Goal: Find specific page/section: Find specific page/section

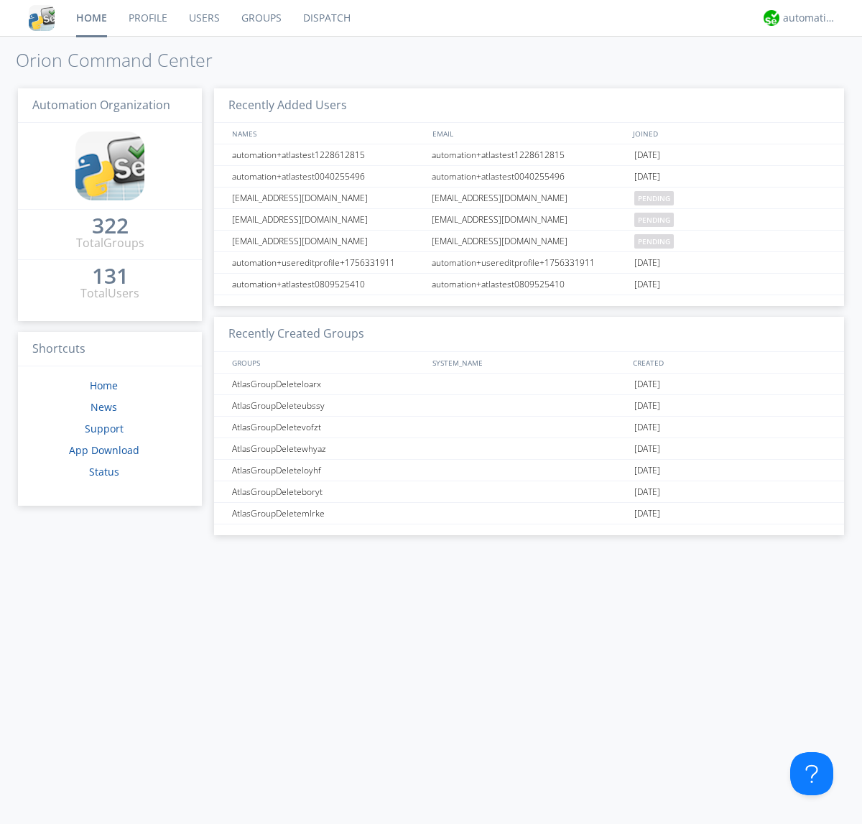
click at [260, 18] on link "Groups" at bounding box center [262, 18] width 62 height 36
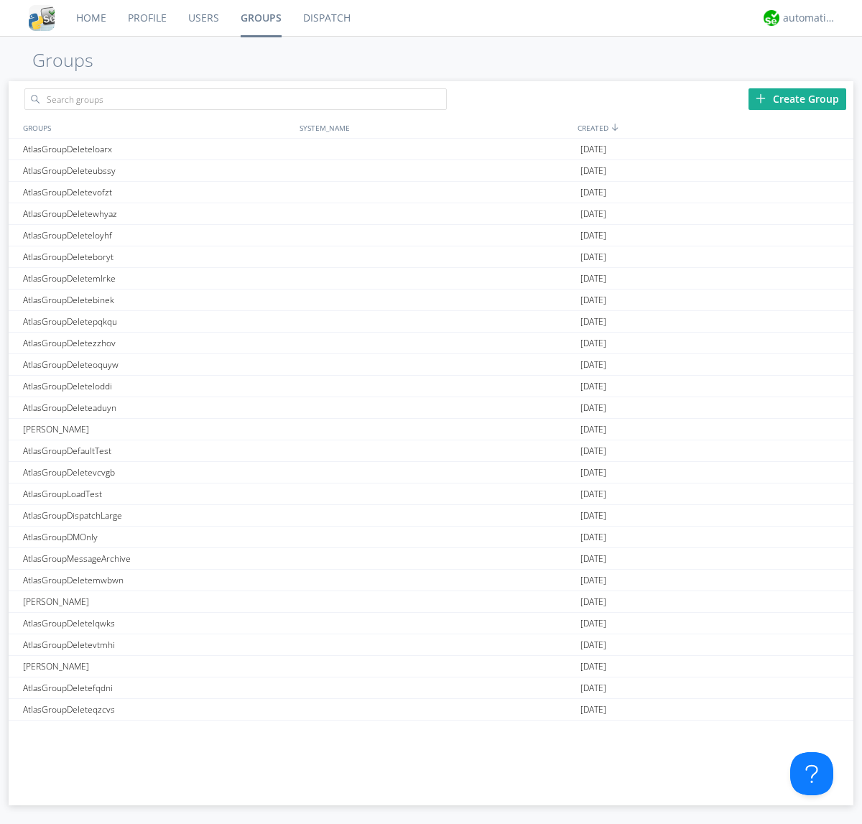
click at [797, 98] on div "Create Group" at bounding box center [797, 99] width 98 height 22
click at [260, 18] on link "Groups" at bounding box center [261, 18] width 62 height 36
type input "AtlasGroupDeletewjzuw"
click at [203, 18] on link "Users" at bounding box center [203, 18] width 52 height 36
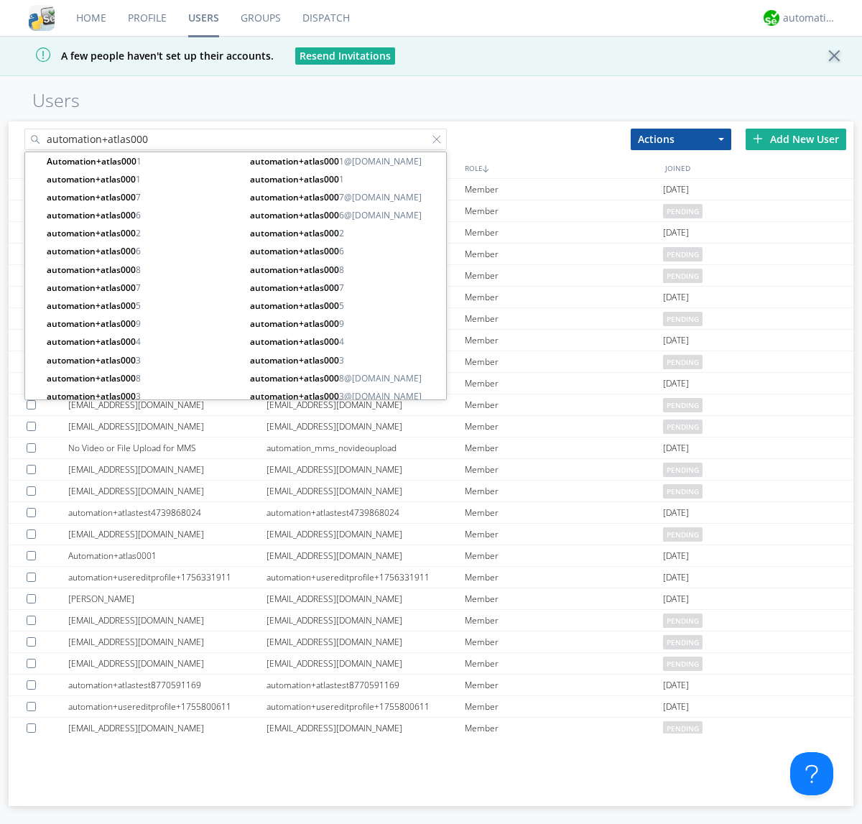
type input "automation+atlas000"
